Goal: Information Seeking & Learning: Find specific fact

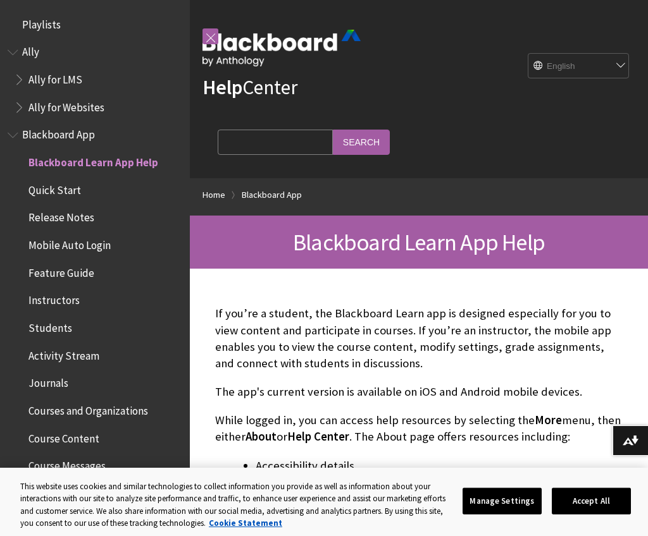
scroll to position [131, 0]
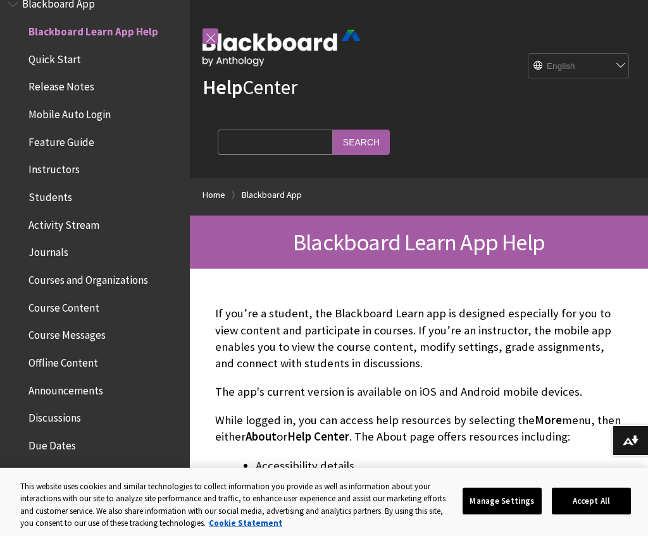
click at [273, 146] on input "Search Query" at bounding box center [275, 142] width 115 height 25
type input "Password"
click at [333, 142] on input "Search" at bounding box center [361, 142] width 57 height 25
click at [336, 142] on input "Search" at bounding box center [361, 142] width 57 height 25
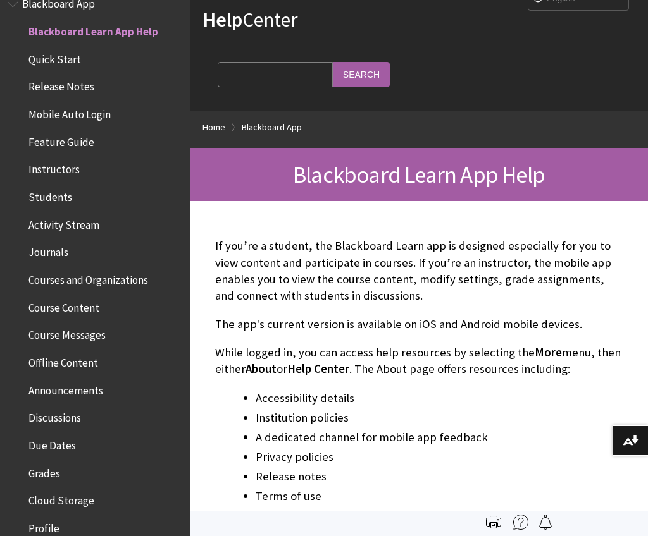
scroll to position [64, 0]
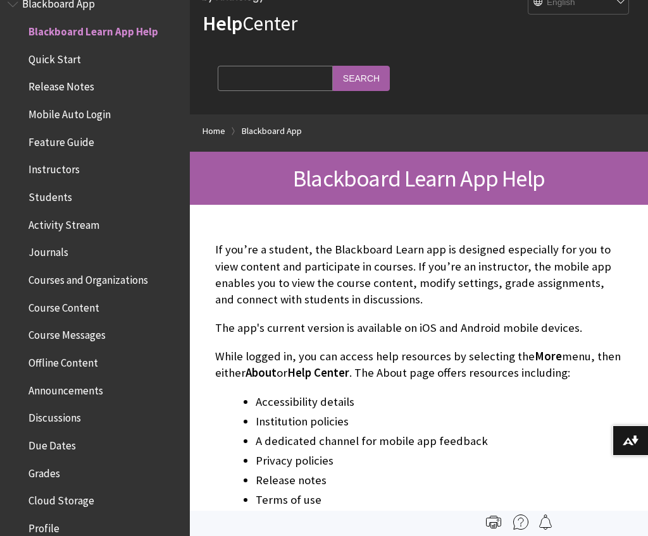
click at [266, 80] on input "Search Query" at bounding box center [275, 78] width 115 height 25
type input "Password"
click at [333, 78] on input "Search" at bounding box center [361, 78] width 57 height 25
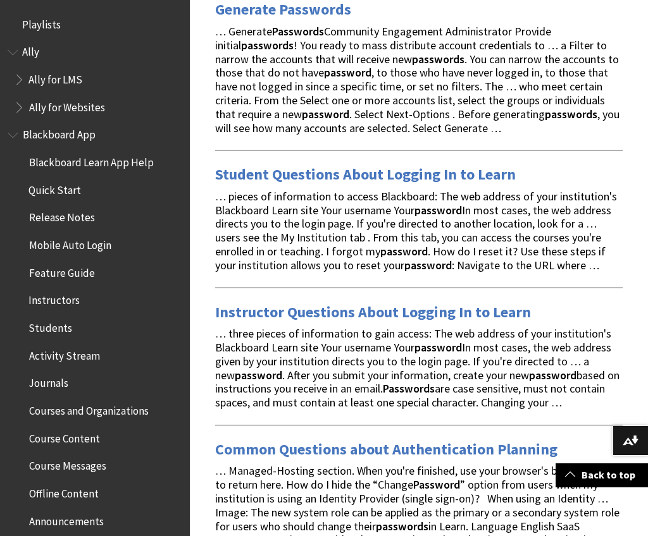
scroll to position [413, 0]
